Goal: Find specific page/section: Find specific page/section

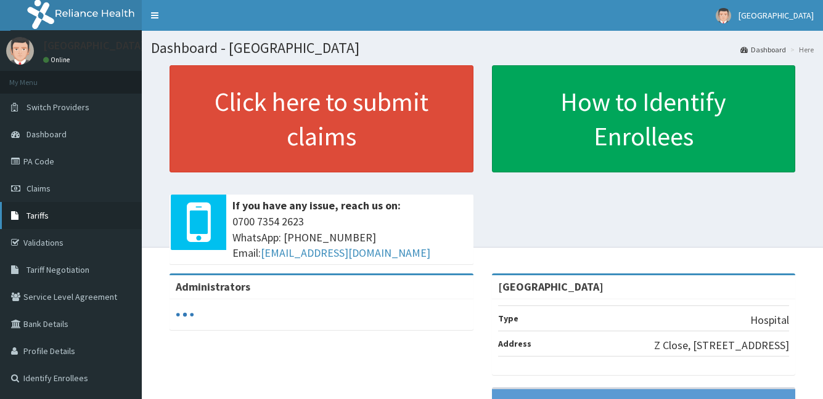
click at [58, 213] on link "Tariffs" at bounding box center [71, 215] width 142 height 27
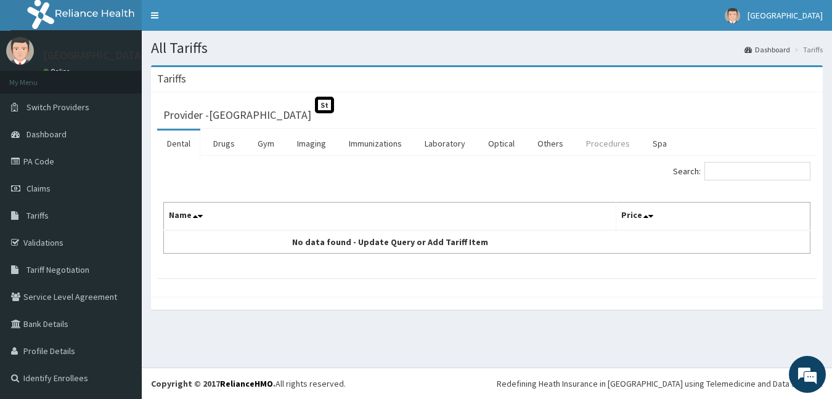
click at [592, 139] on link "Procedures" at bounding box center [607, 144] width 63 height 26
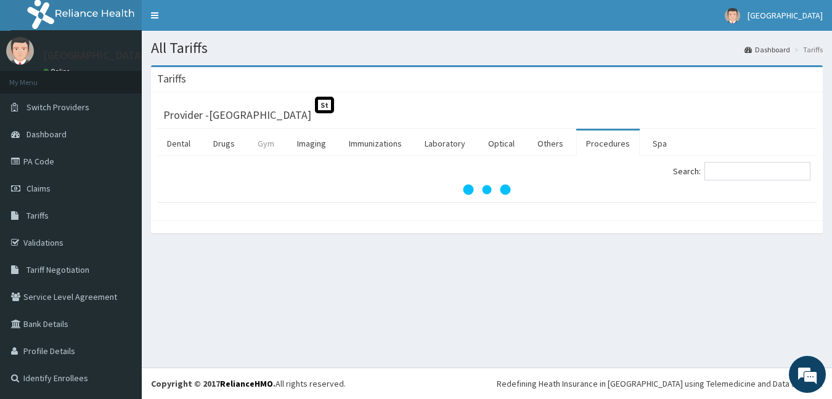
click at [255, 142] on link "Gym" at bounding box center [266, 144] width 36 height 26
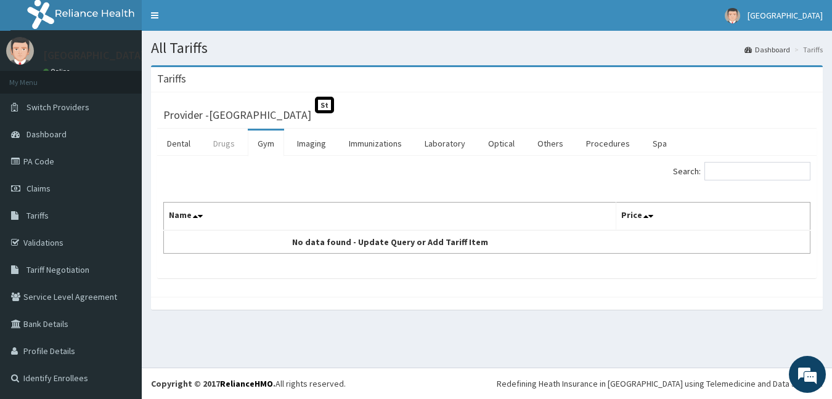
click at [228, 145] on link "Drugs" at bounding box center [223, 144] width 41 height 26
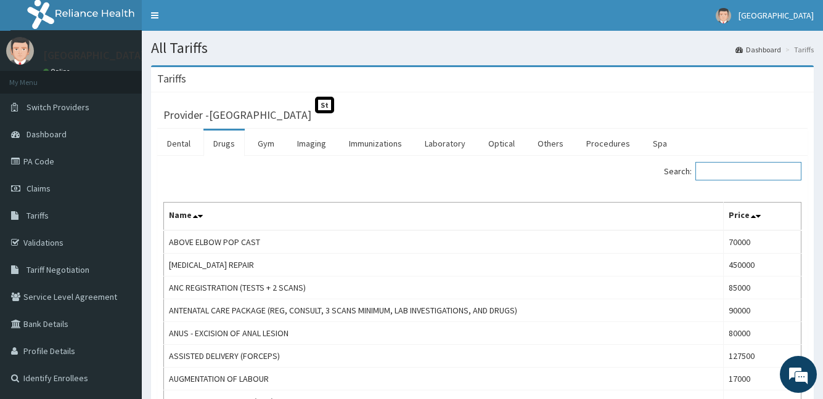
click at [744, 170] on input "Search:" at bounding box center [748, 171] width 106 height 18
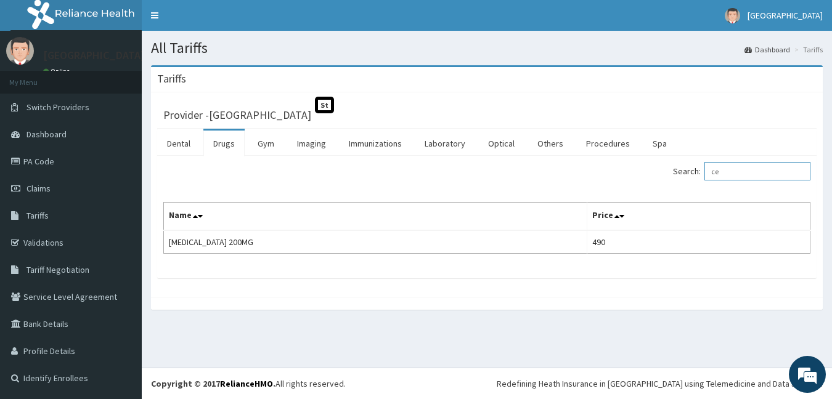
type input "c"
type input "r"
type input "arth"
